Goal: Transaction & Acquisition: Subscribe to service/newsletter

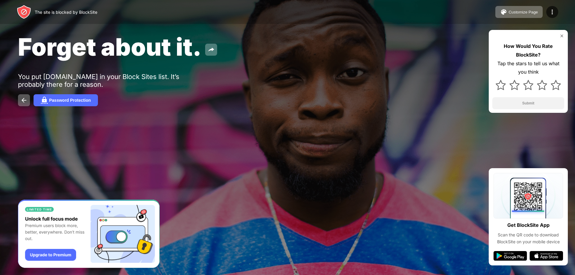
click at [562, 32] on div "How Would You Rate BlockSite? Tap the stars to tell us what you think Submit" at bounding box center [527, 71] width 79 height 83
click at [562, 36] on img at bounding box center [561, 36] width 5 height 5
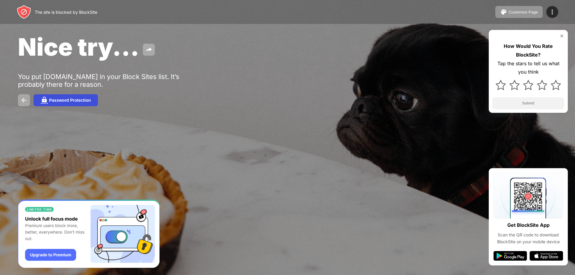
click at [84, 103] on button "Password Protection" at bounding box center [66, 100] width 64 height 12
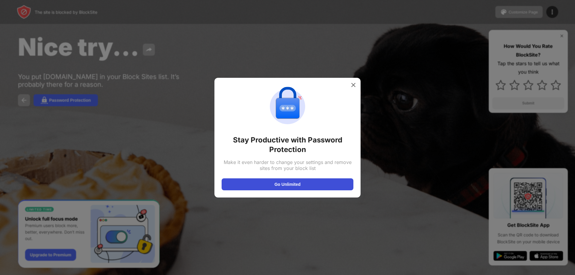
click at [300, 184] on button "Go Unlimited" at bounding box center [287, 184] width 132 height 12
